Goal: Check status: Check status

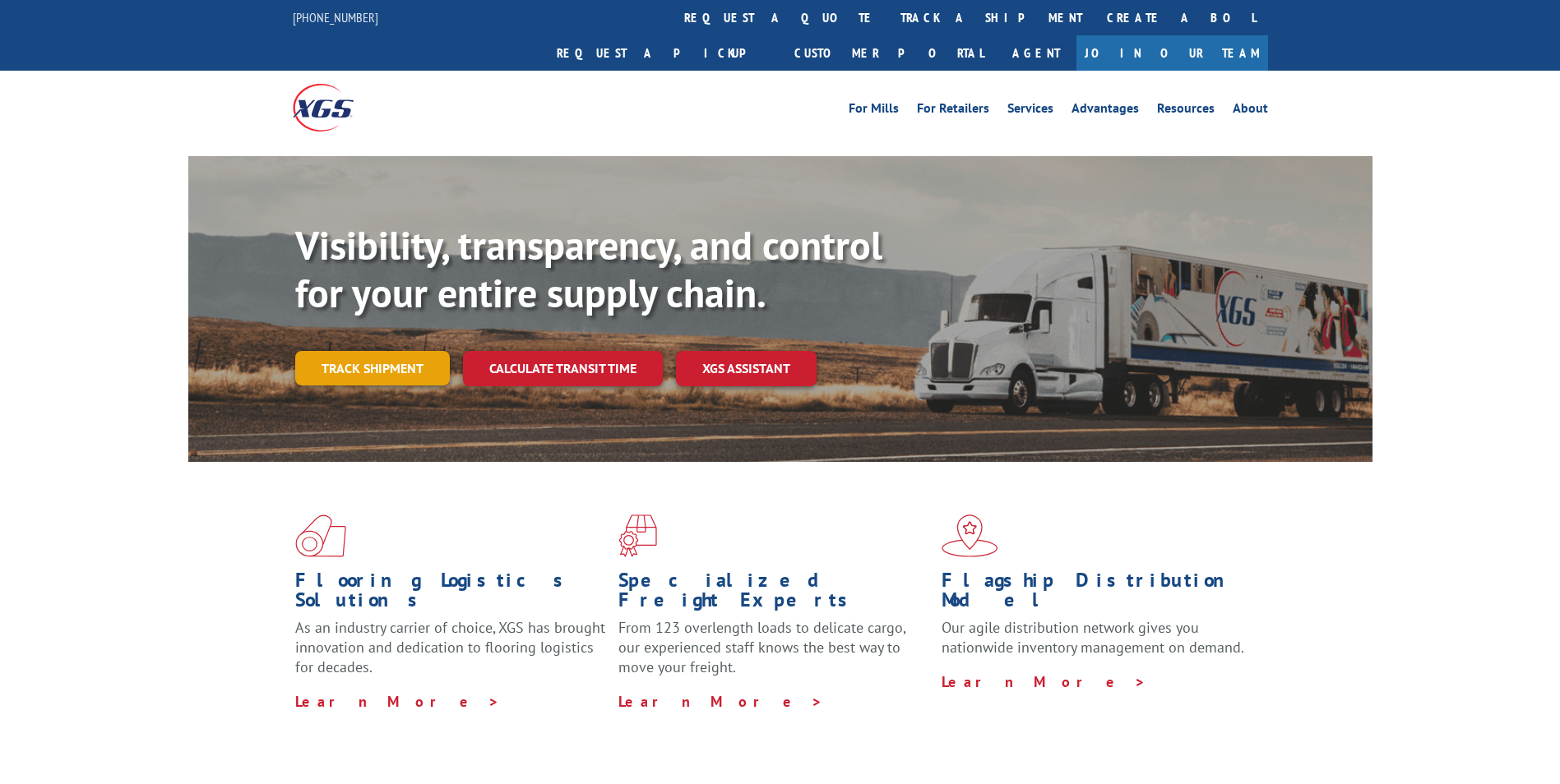
click at [368, 351] on link "Track shipment" at bounding box center [372, 368] width 154 height 34
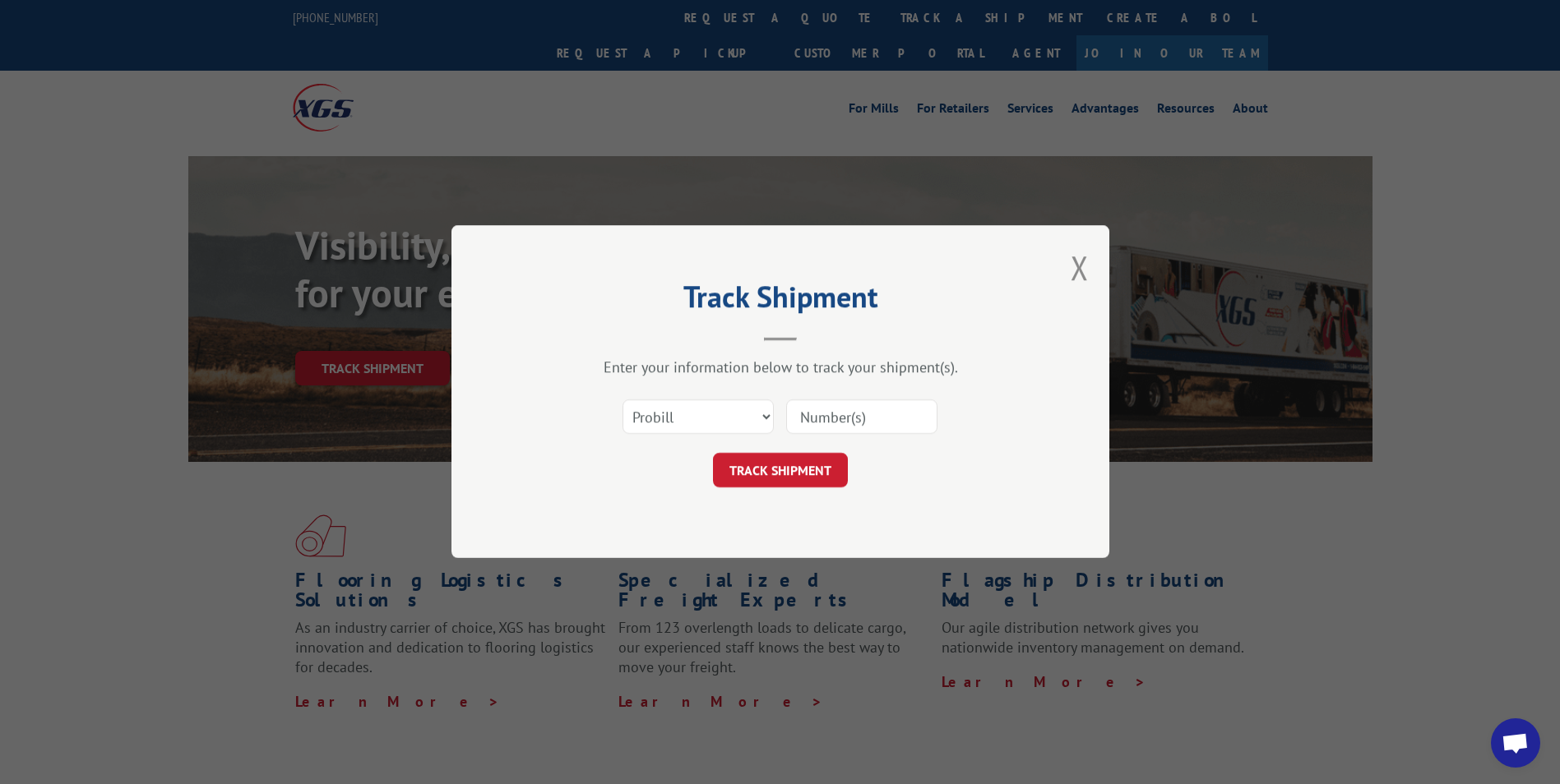
click at [802, 415] on input at bounding box center [862, 418] width 151 height 34
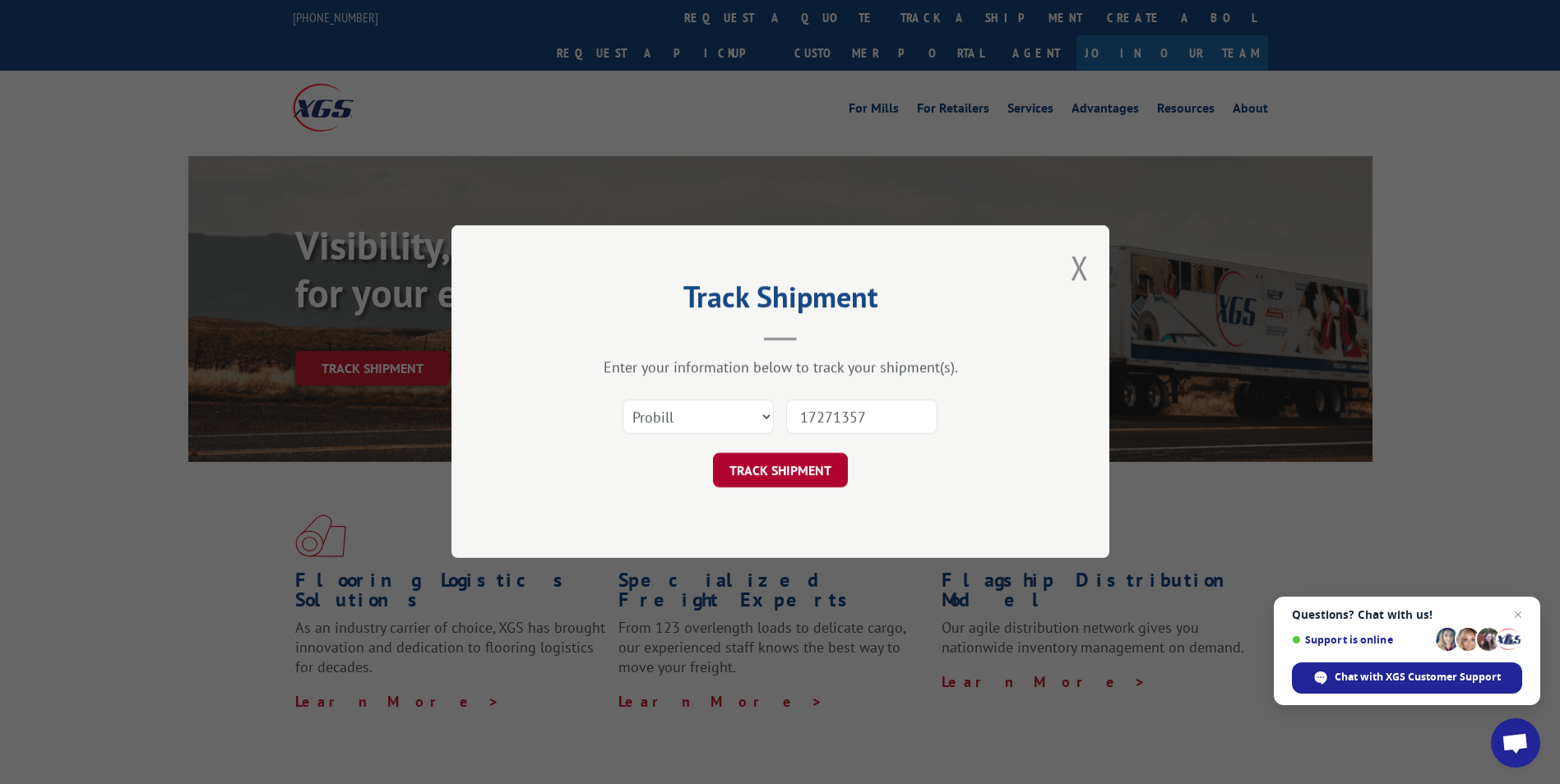
type input "17271357"
click at [794, 479] on button "TRACK SHIPMENT" at bounding box center [780, 471] width 135 height 34
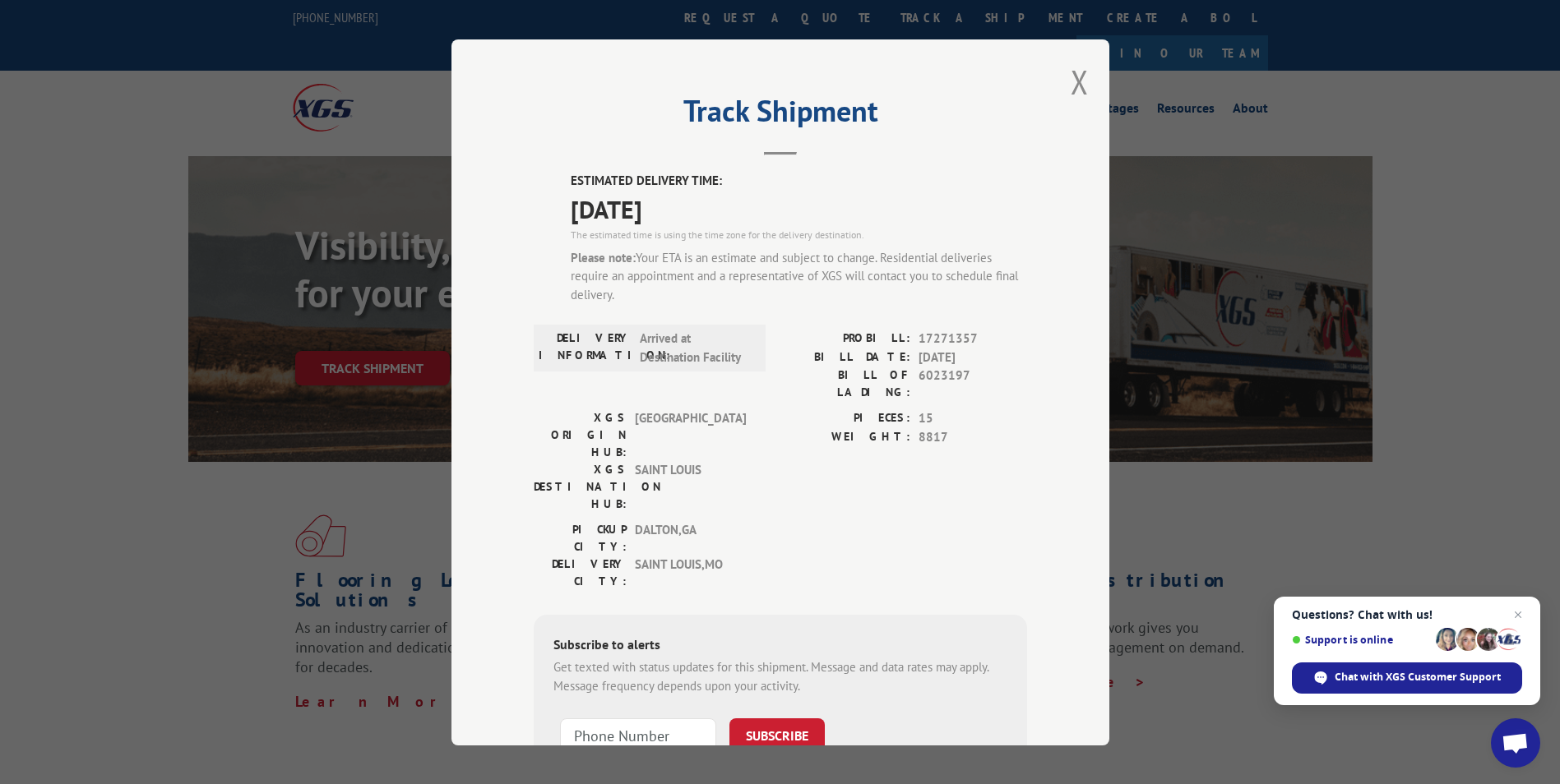
click at [566, 143] on header "Track Shipment" at bounding box center [780, 127] width 493 height 56
click at [1071, 87] on button "Close modal" at bounding box center [1079, 81] width 18 height 44
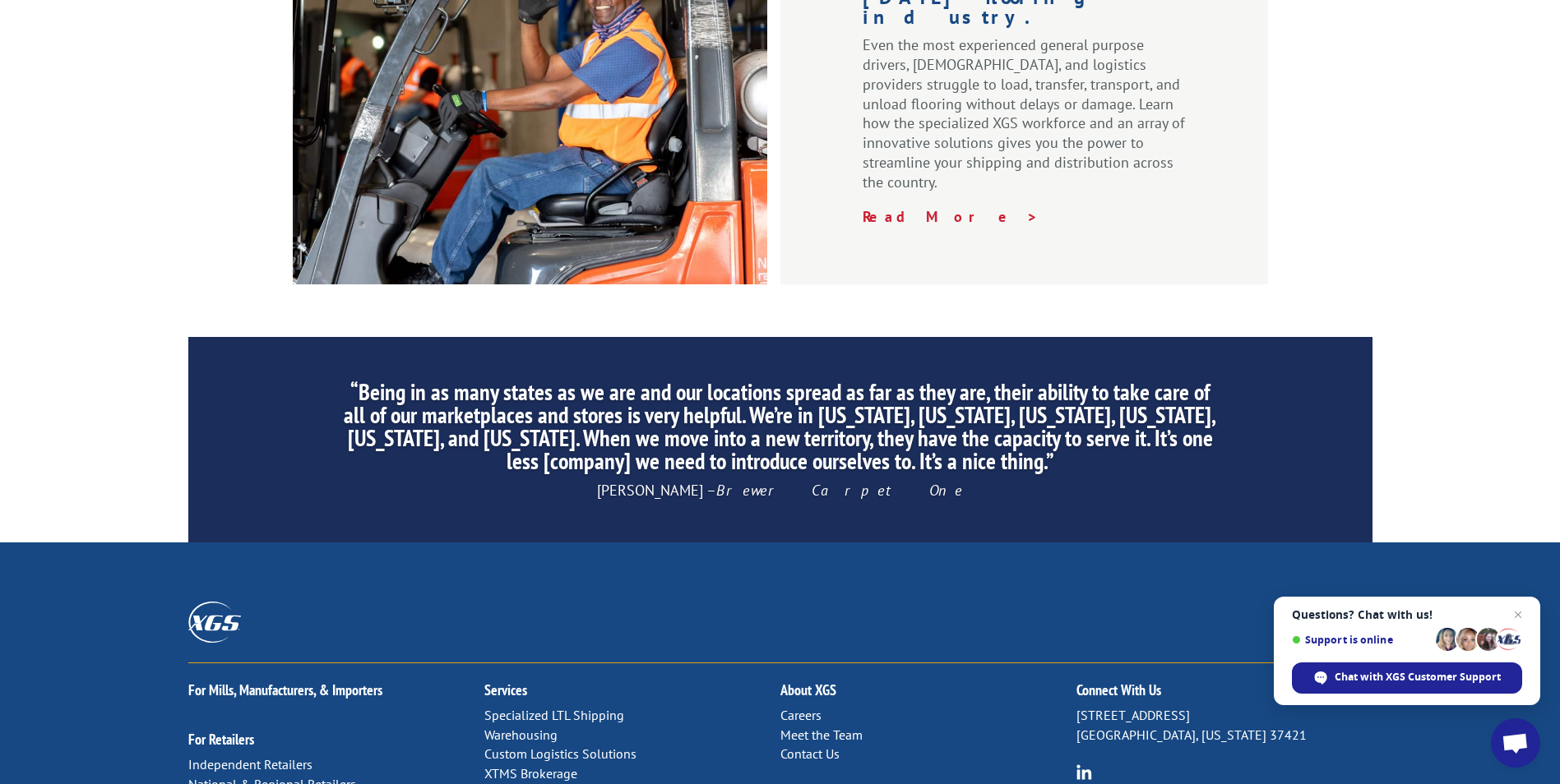
scroll to position [2470, 0]
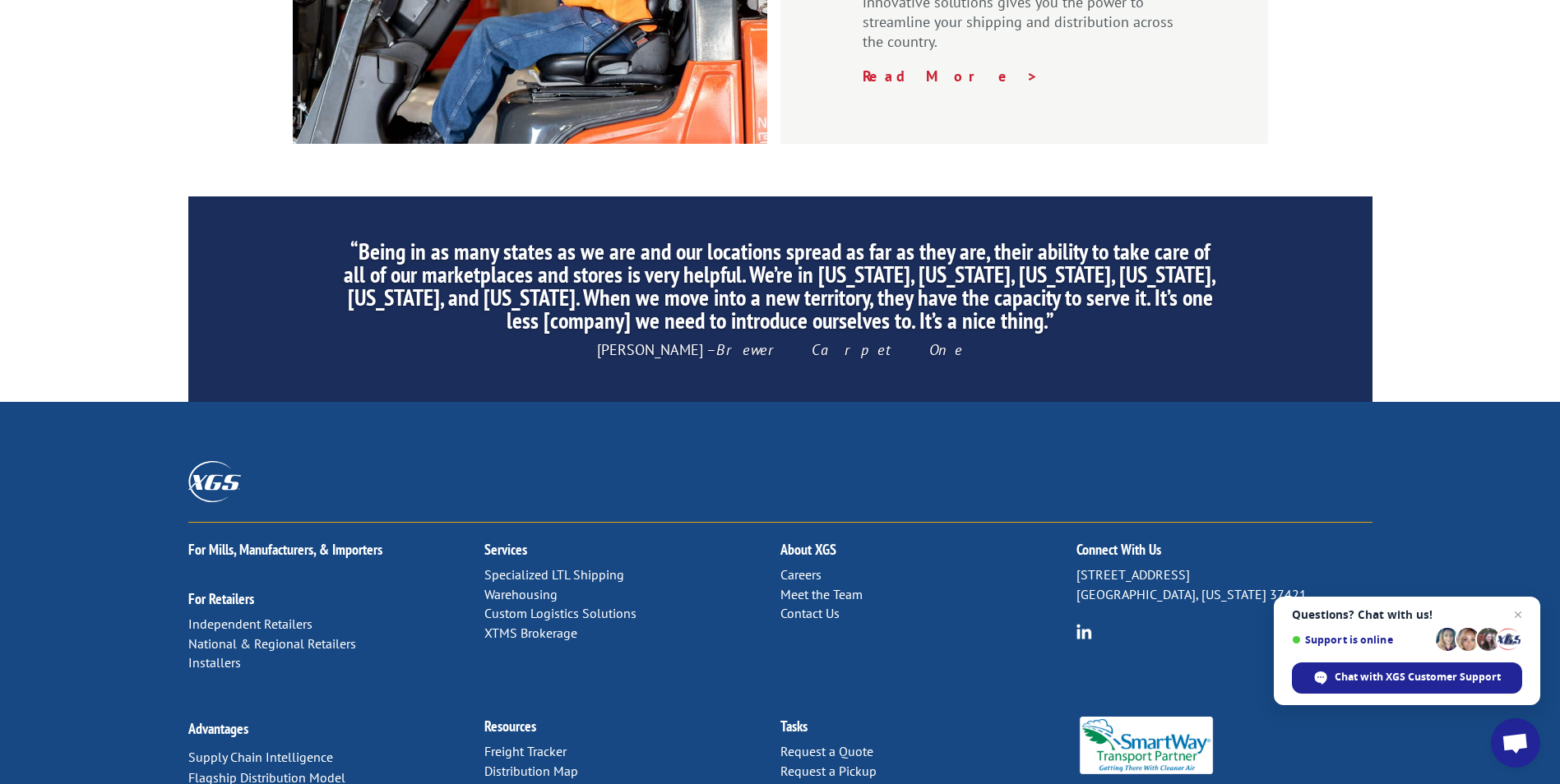
click at [804, 605] on link "Contact Us" at bounding box center [810, 612] width 59 height 16
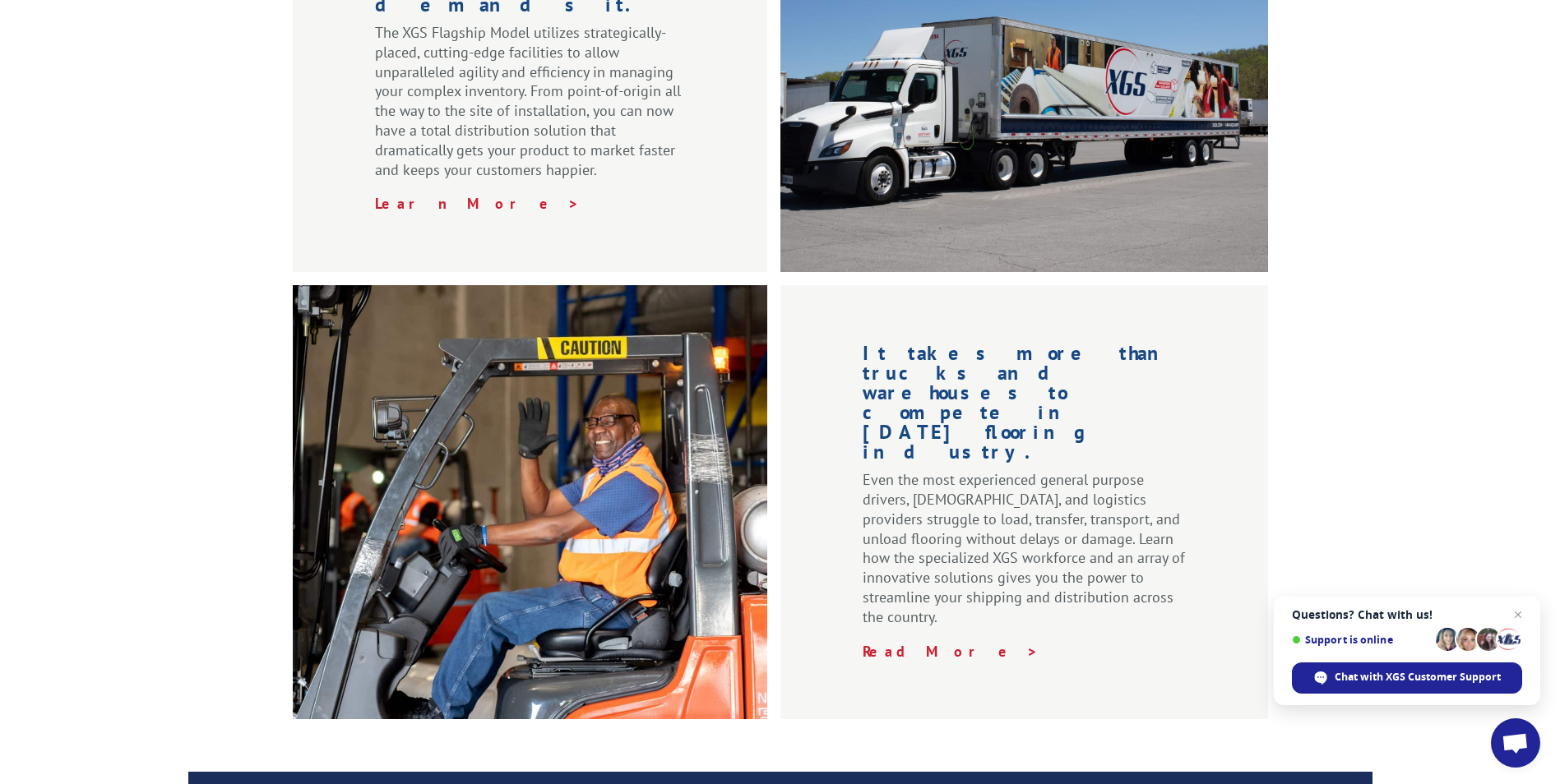
scroll to position [0, 0]
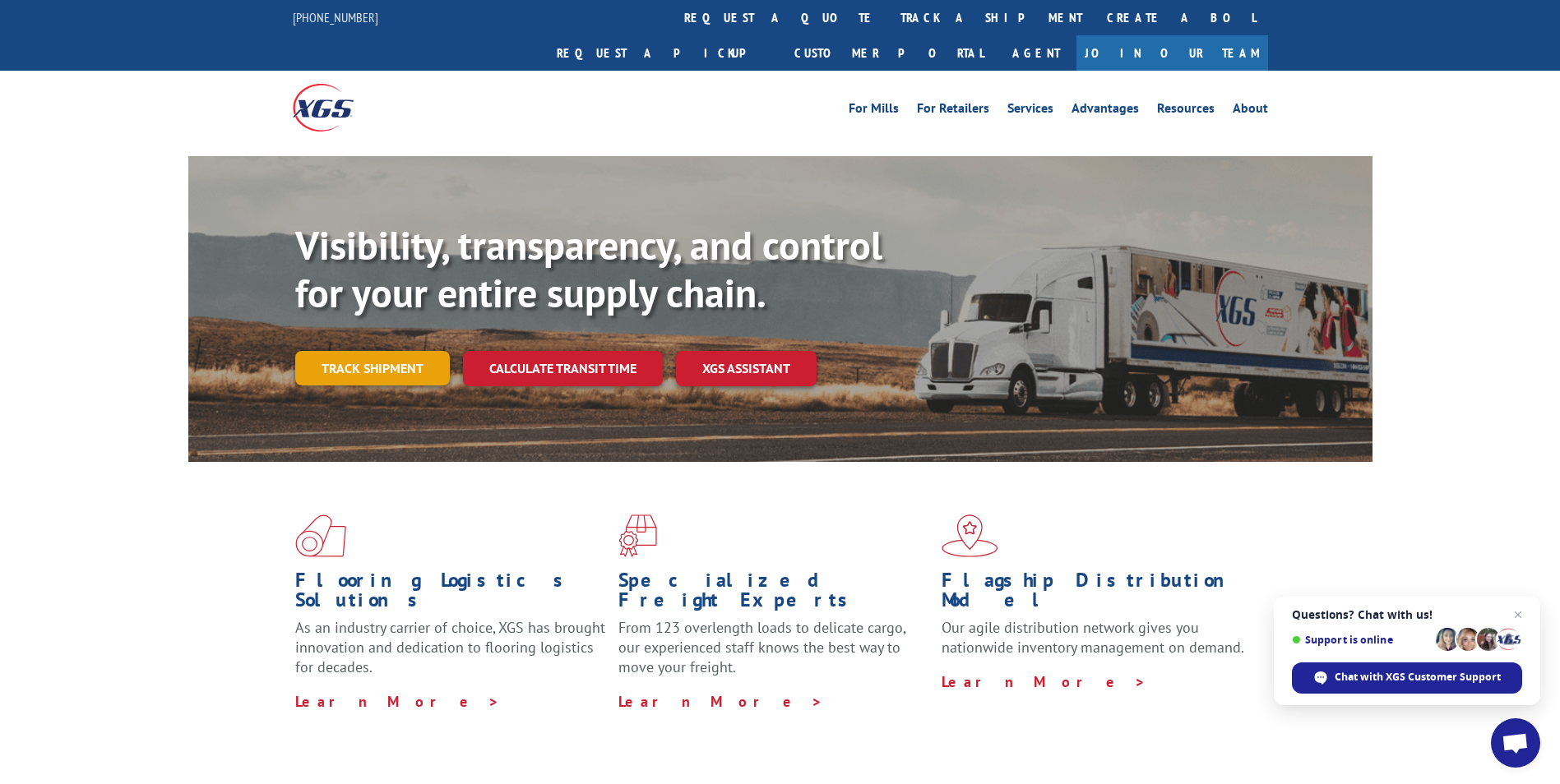
click at [353, 351] on link "Track shipment" at bounding box center [372, 368] width 154 height 34
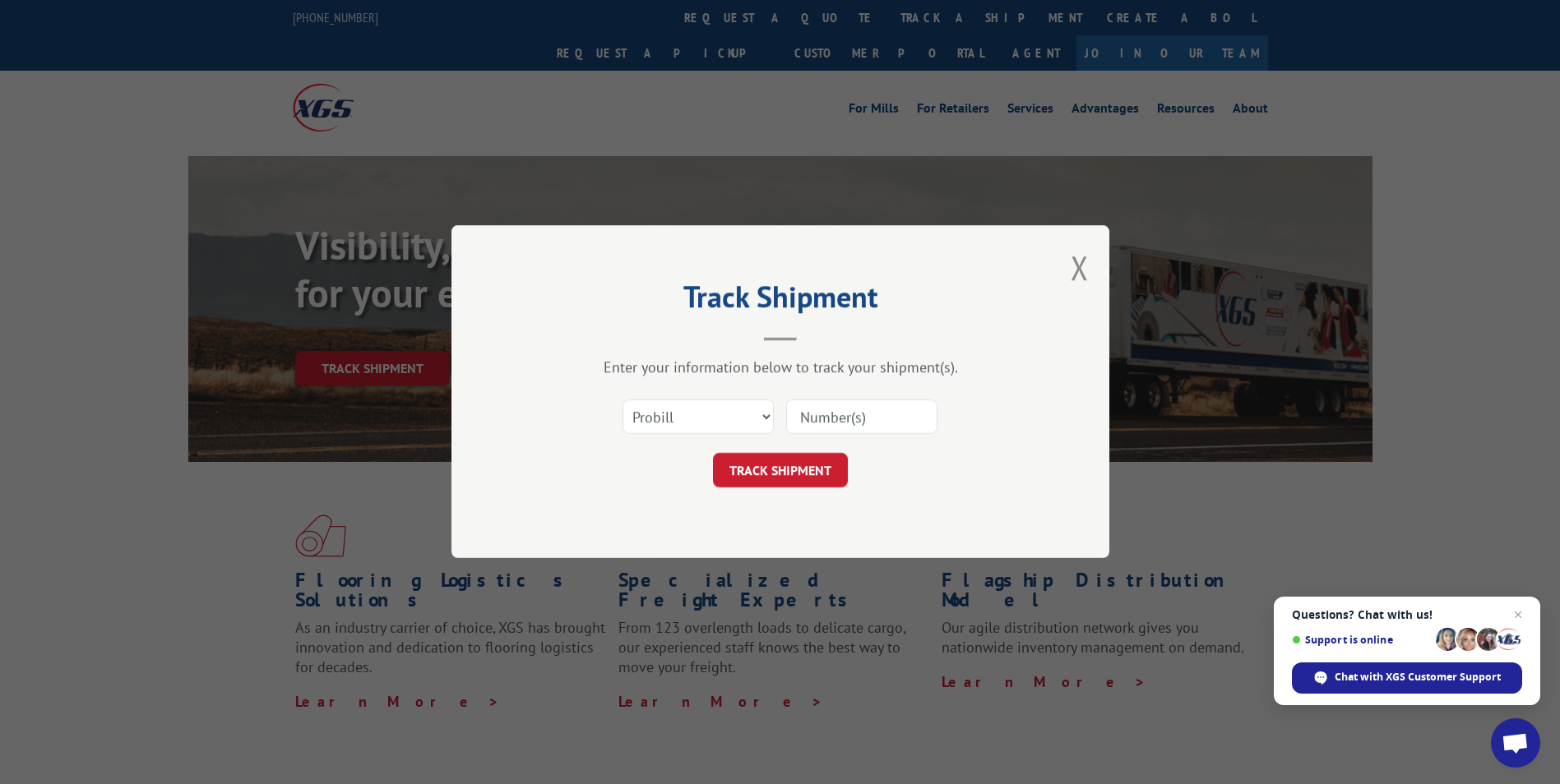
click at [823, 407] on input at bounding box center [862, 418] width 151 height 34
click at [796, 414] on input at bounding box center [862, 418] width 151 height 34
click at [853, 413] on input "172713" at bounding box center [862, 418] width 151 height 34
click at [743, 520] on div "Track Shipment Enter your information below to track your shipment(s). Select c…" at bounding box center [780, 392] width 658 height 333
click at [895, 415] on input "172713" at bounding box center [862, 418] width 151 height 34
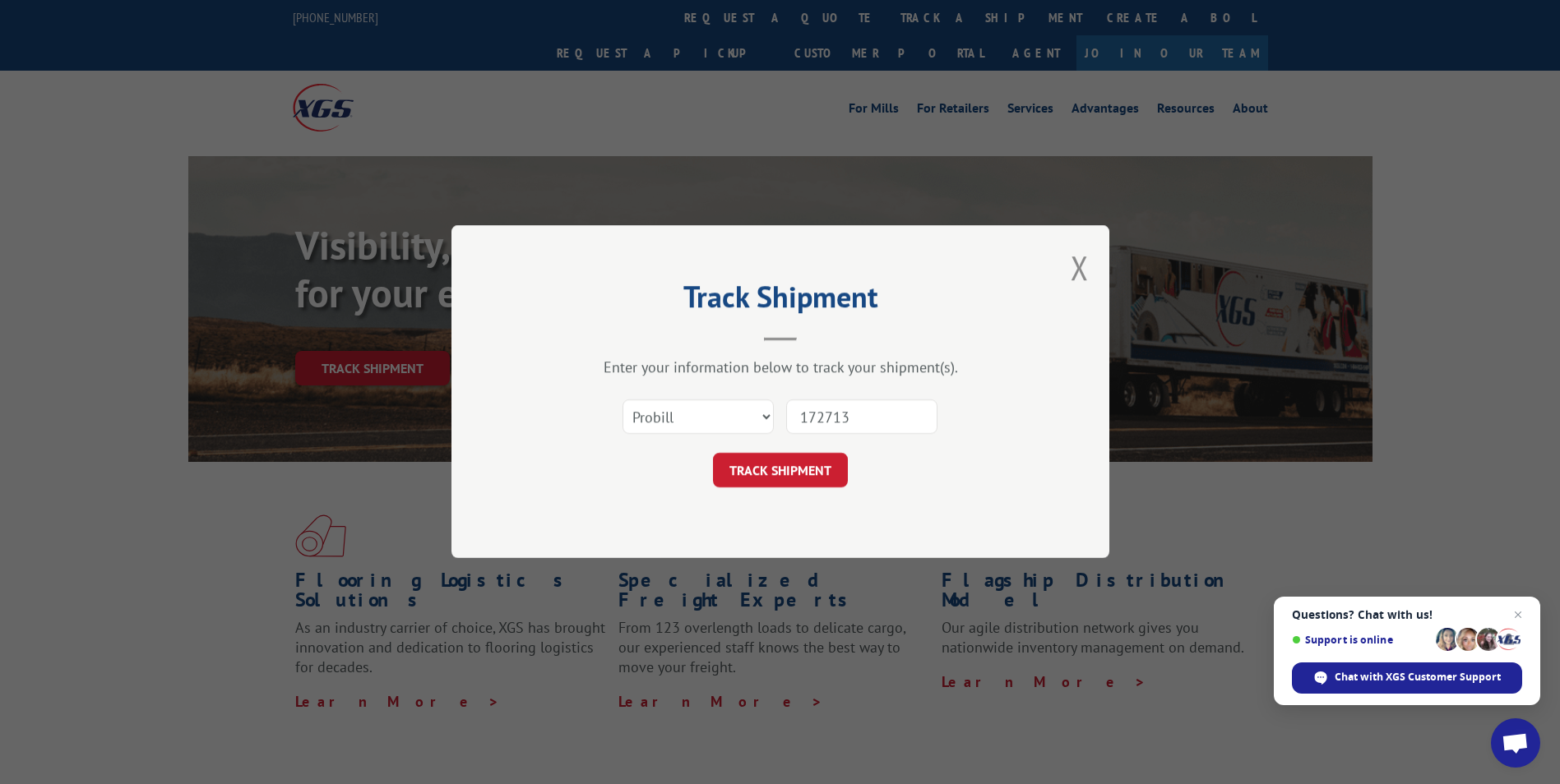
type input "17271357"
click at [810, 480] on button "TRACK SHIPMENT" at bounding box center [780, 471] width 135 height 34
